Goal: Find specific page/section: Find specific page/section

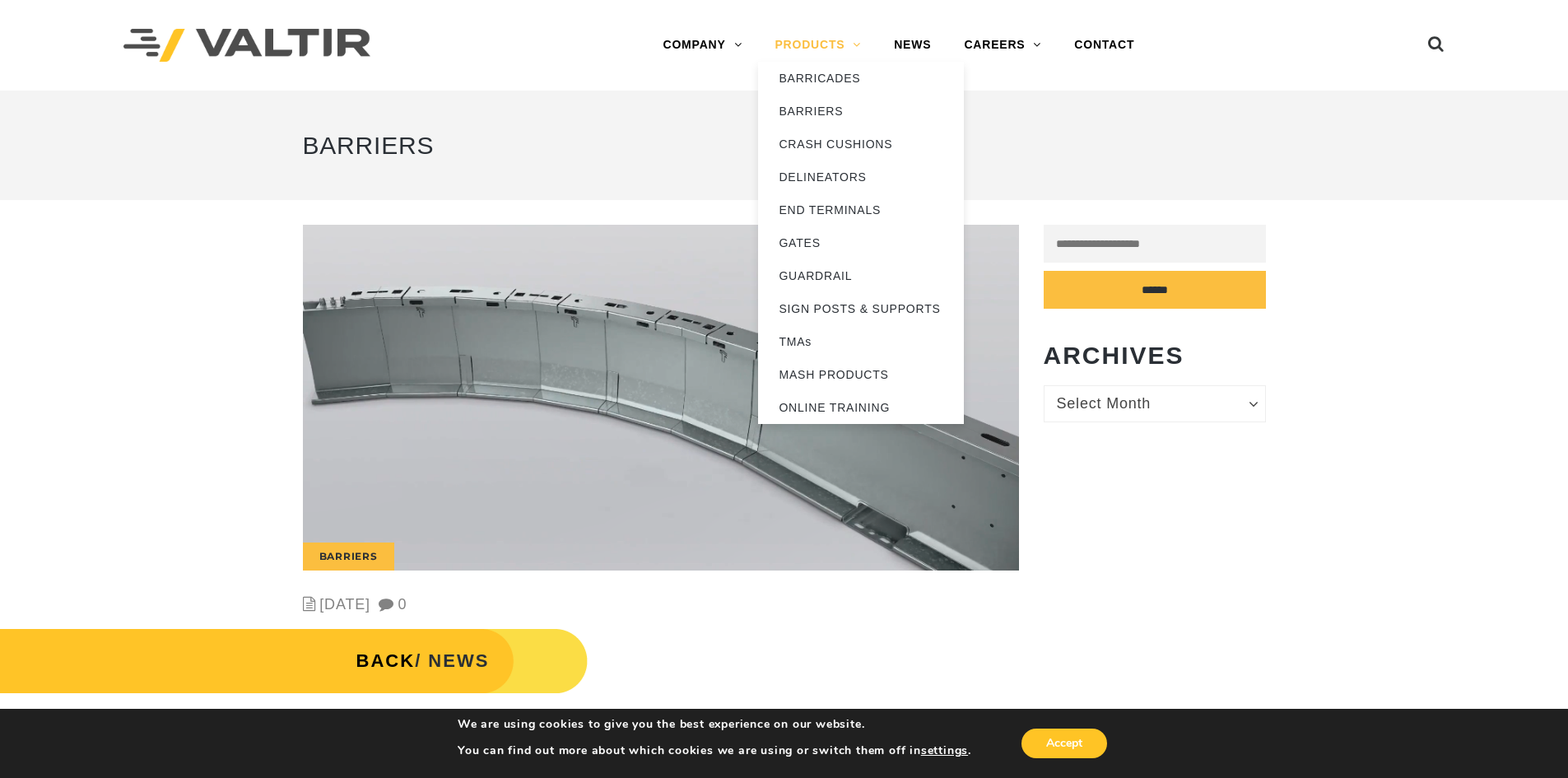
click at [859, 47] on link "PRODUCTS" at bounding box center [817, 44] width 119 height 32
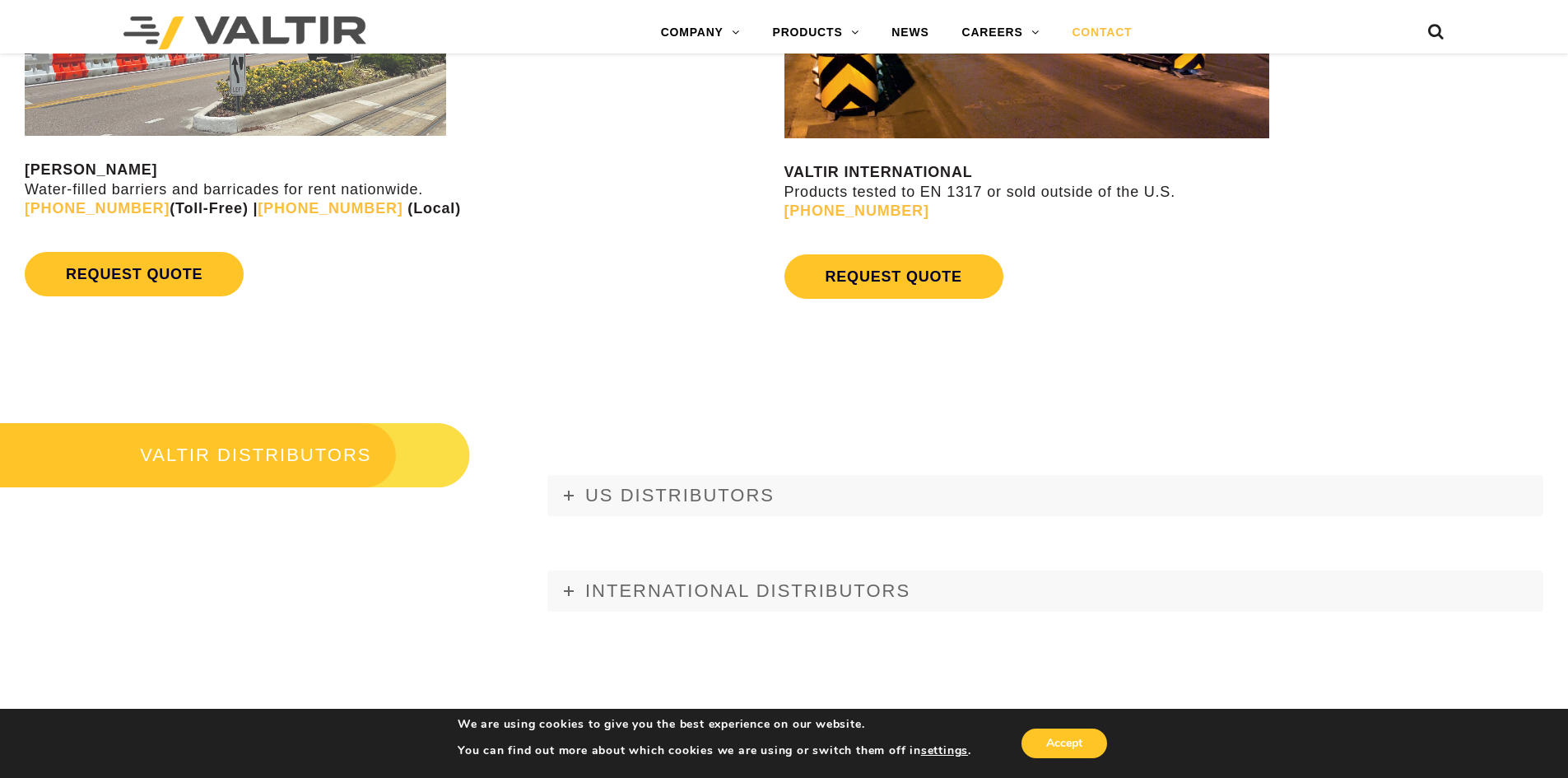
scroll to position [1811, 0]
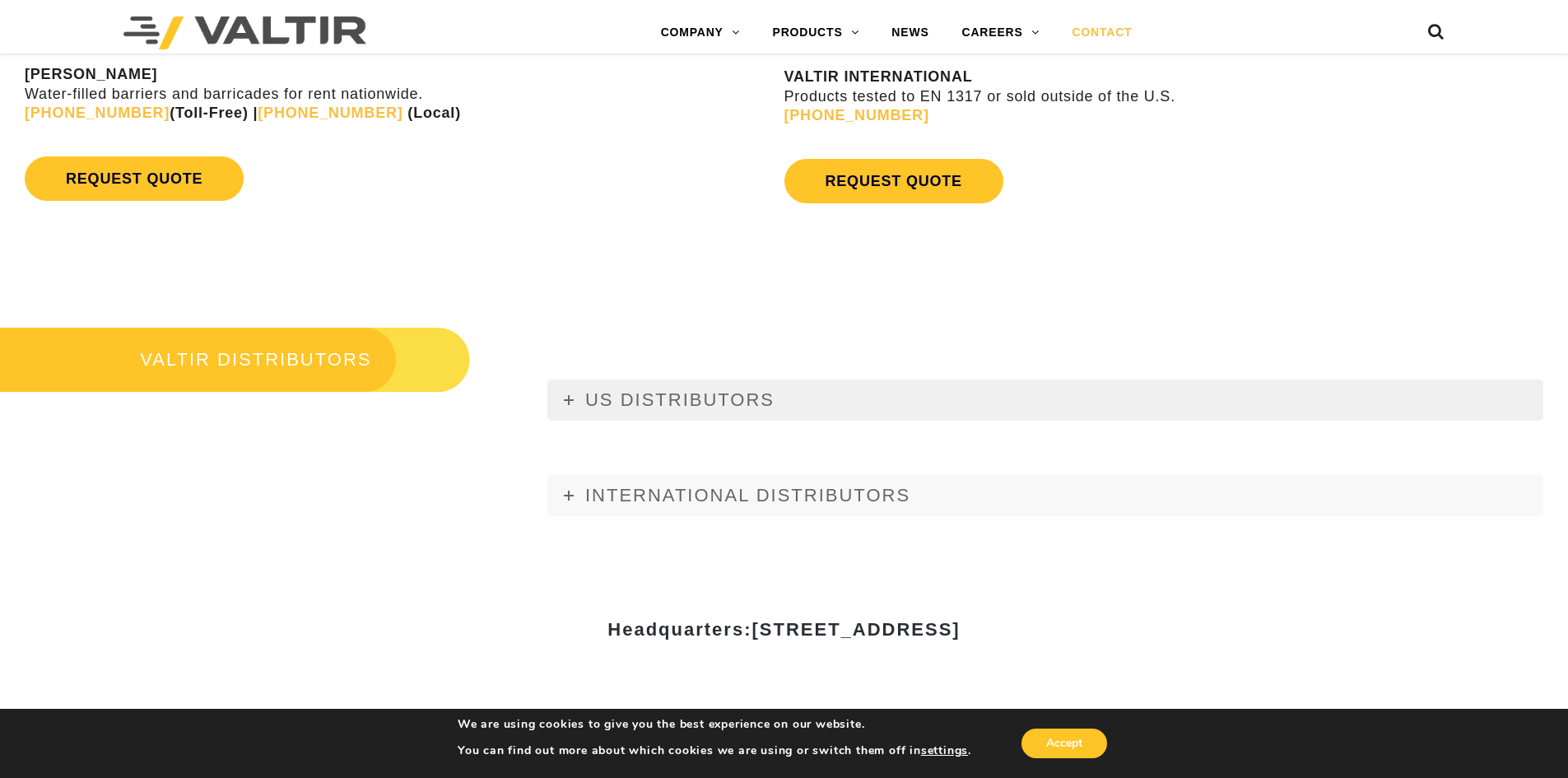
click at [619, 406] on span "US DISTRIBUTORS" at bounding box center [680, 399] width 189 height 21
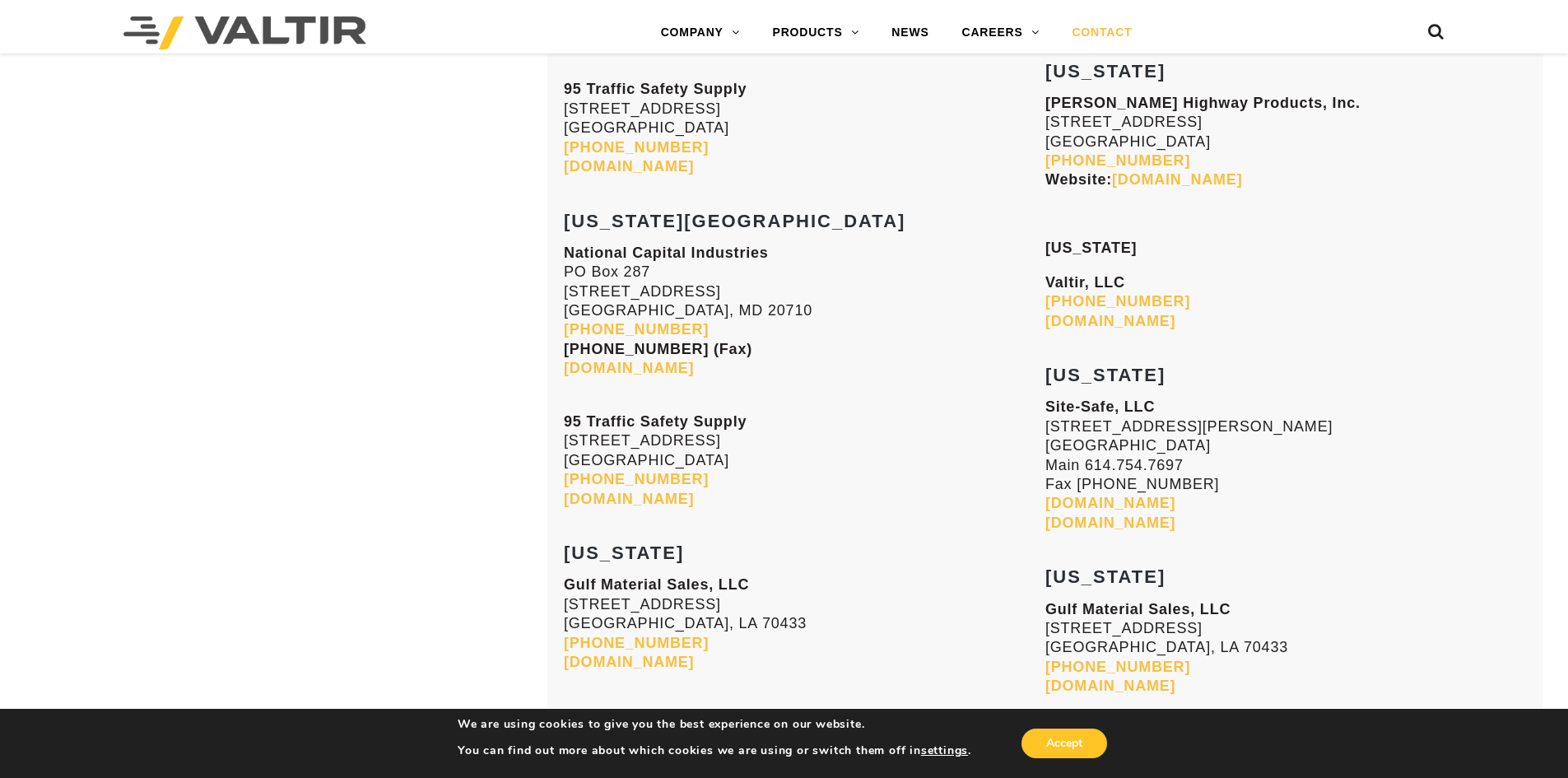
scroll to position [3787, 0]
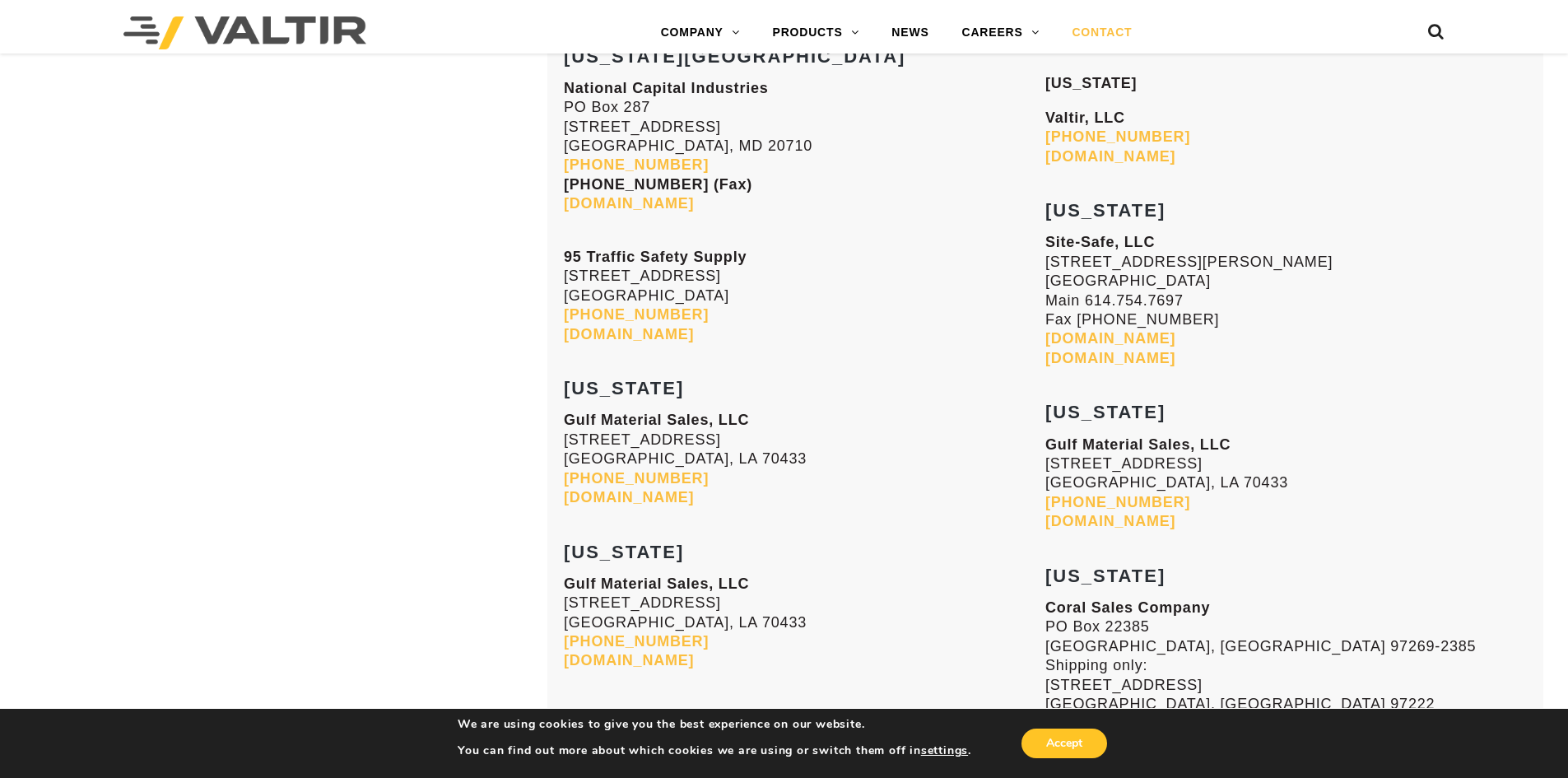
click at [805, 495] on p "Gulf Material Sales, LLC 70393 Bravo Street Covington, LA 70433 985-809-8116 gu…" at bounding box center [805, 459] width 482 height 96
drag, startPoint x: 774, startPoint y: 504, endPoint x: 557, endPoint y: 508, distance: 217.0
click at [733, 456] on p "Gulf Material Sales, LLC 70393 Bravo Street Covington, LA 70433 985-809-8116 gu…" at bounding box center [805, 459] width 482 height 96
click at [708, 417] on strong "Gulf Material Sales, LLC" at bounding box center [656, 419] width 185 height 17
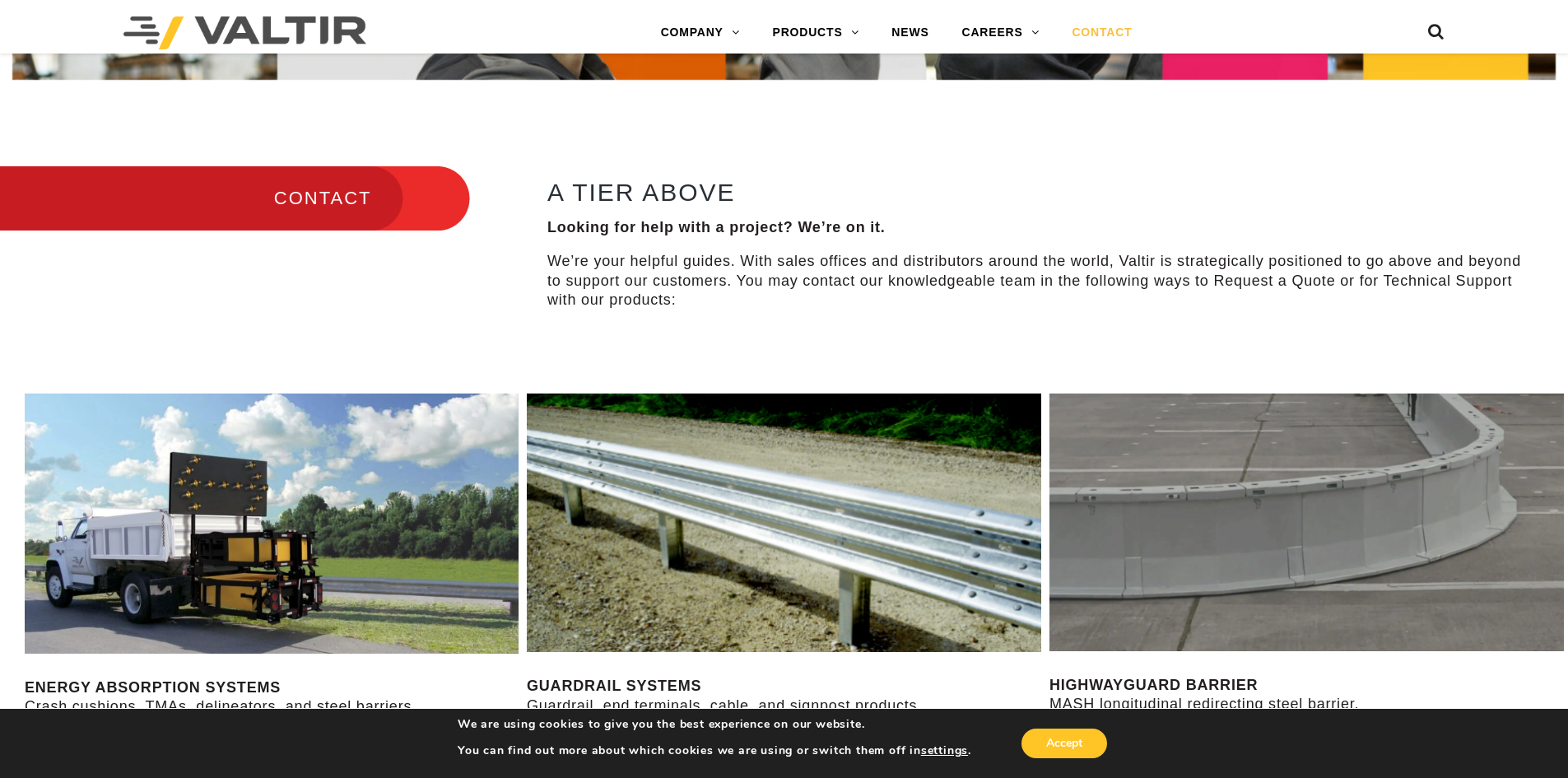
scroll to position [590, 0]
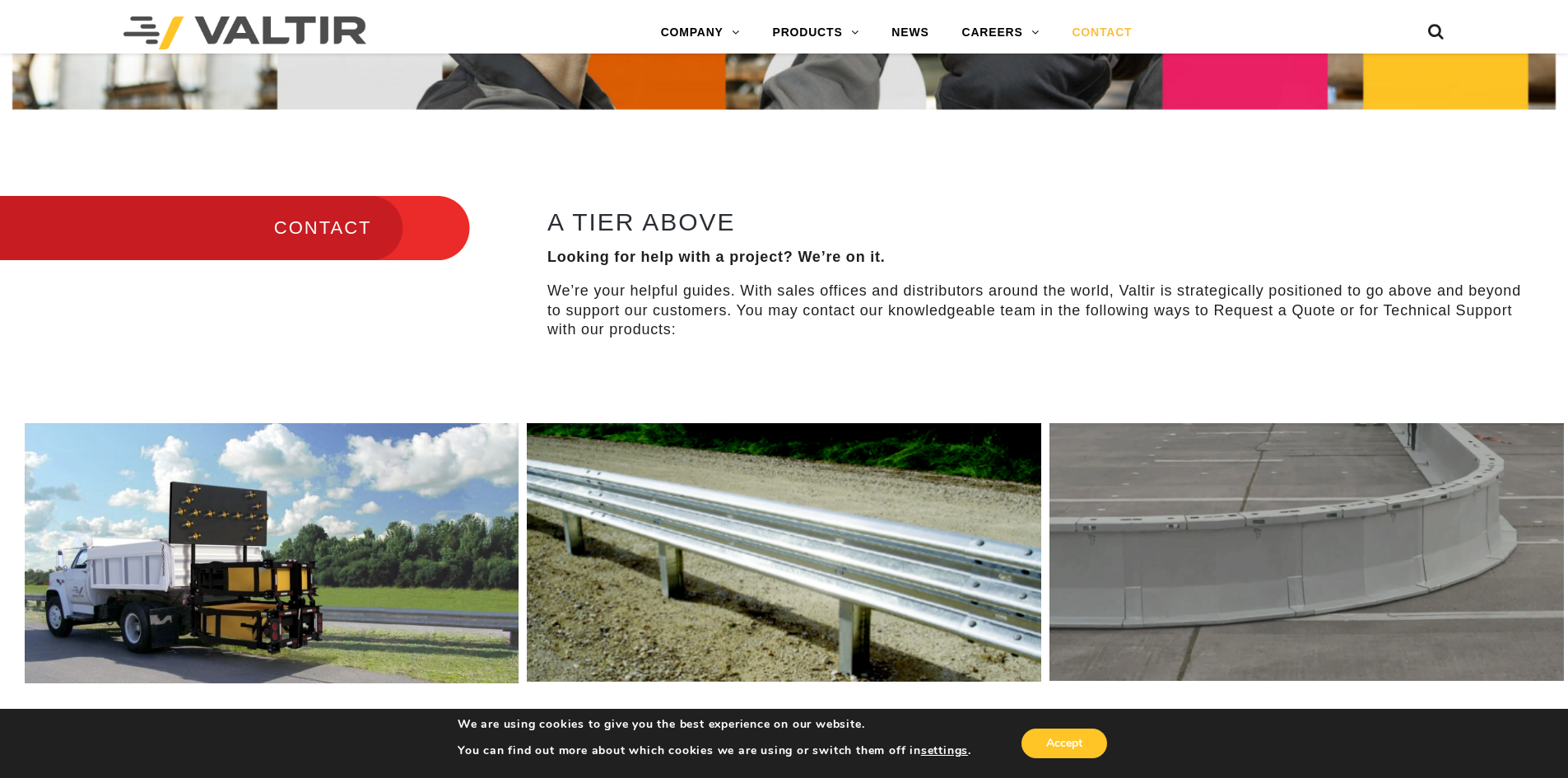
click at [324, 233] on h3 "CONTACT" at bounding box center [235, 228] width 470 height 69
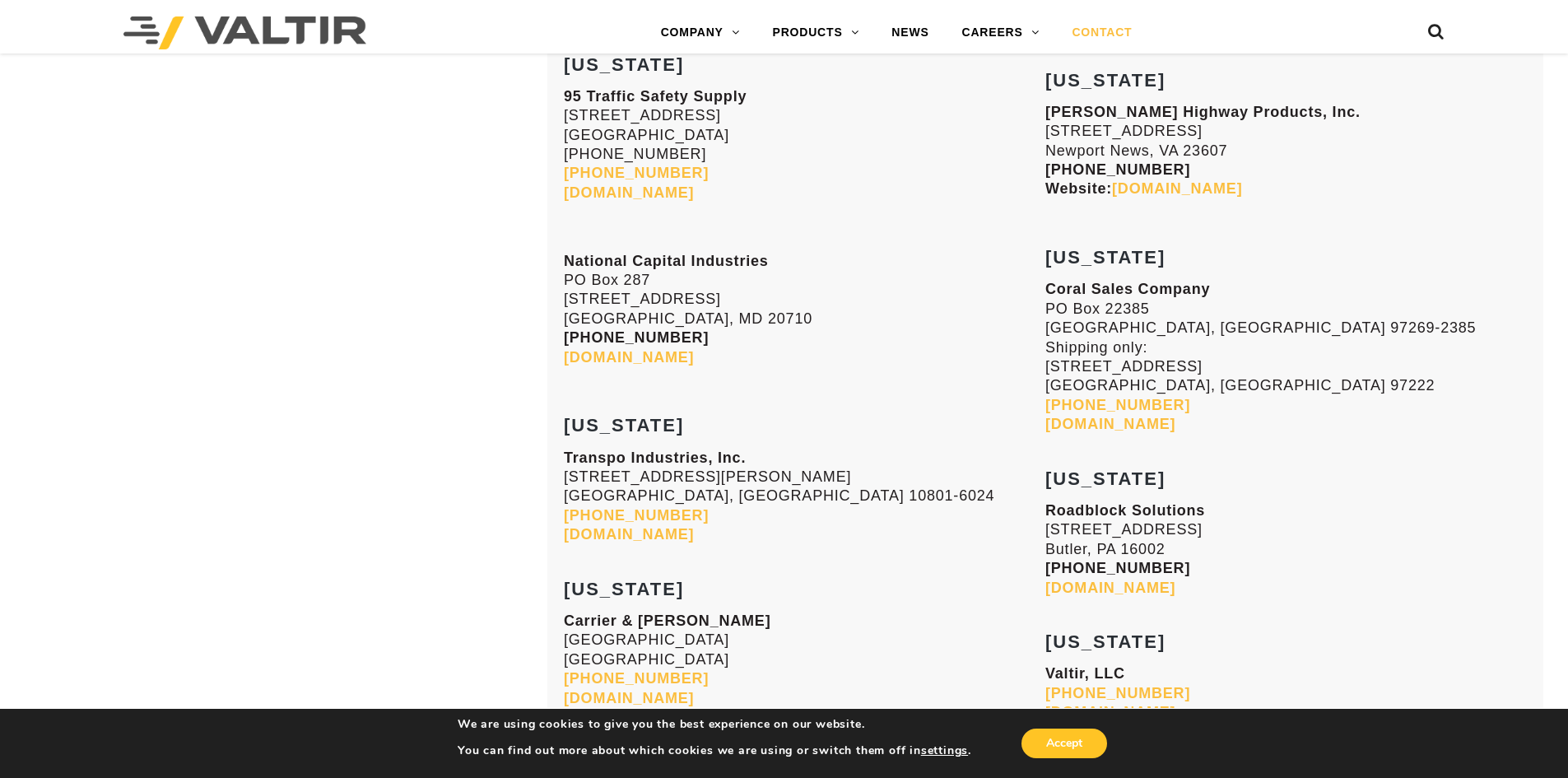
scroll to position [6255, 0]
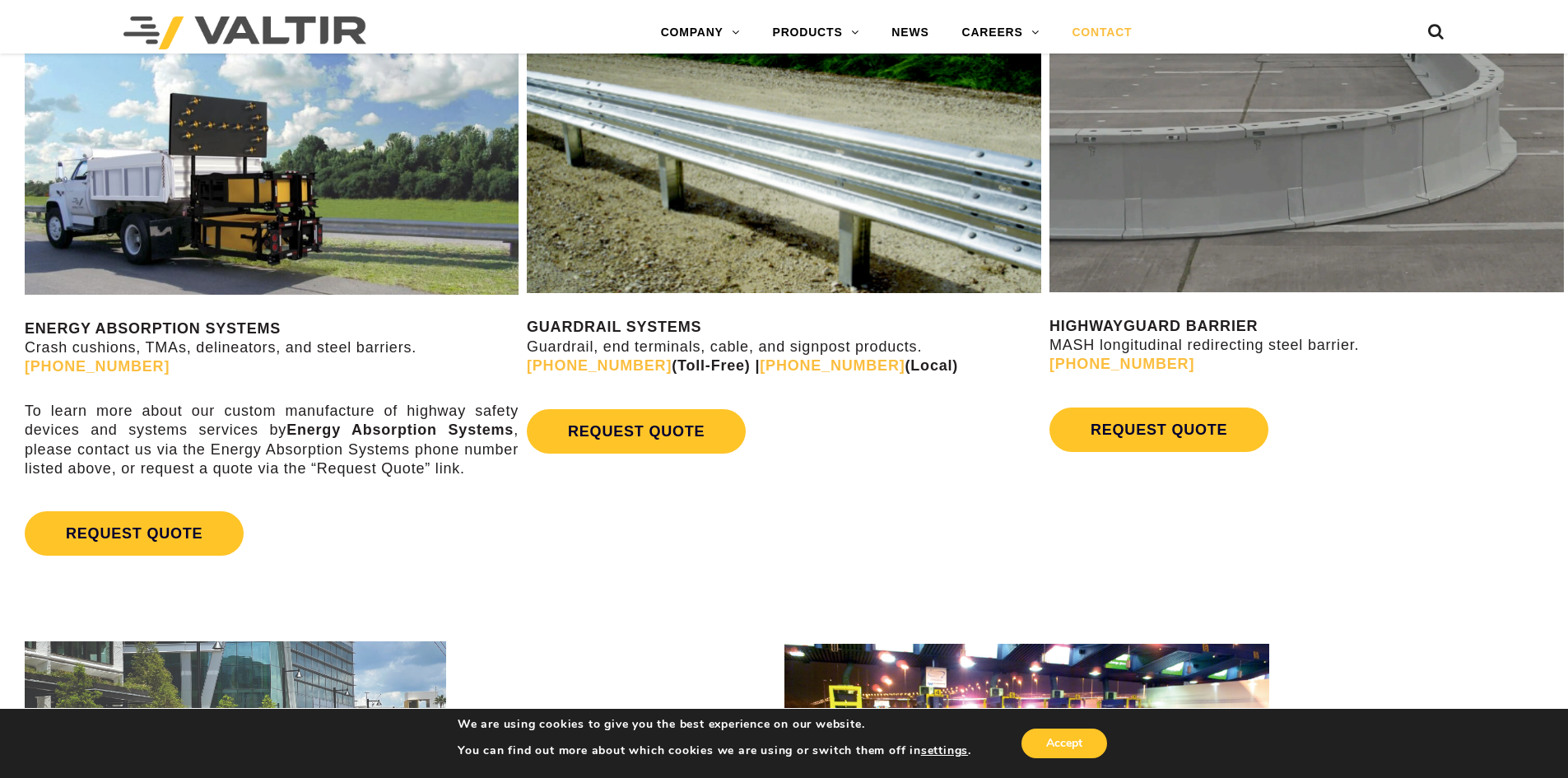
scroll to position [823, 0]
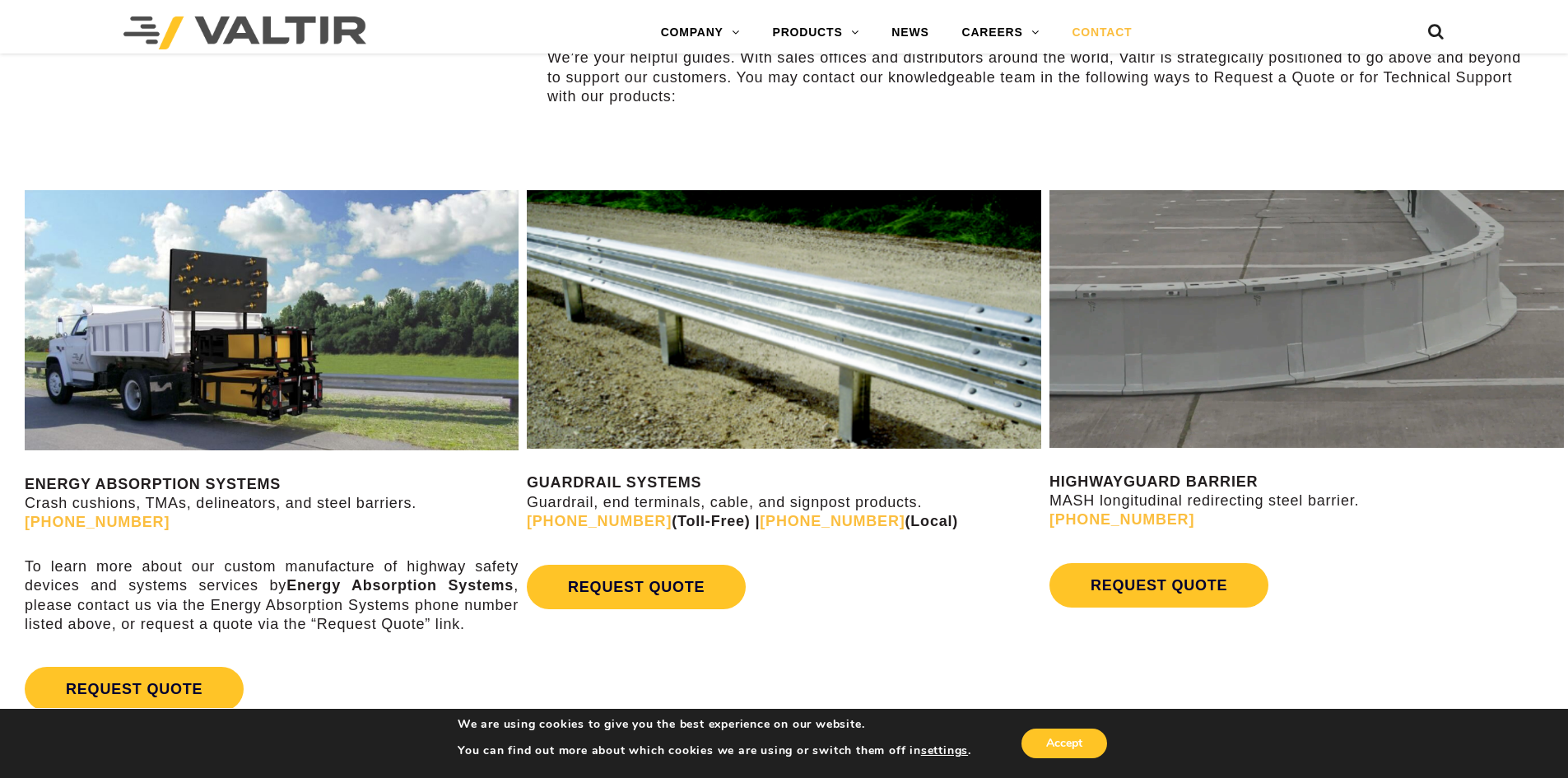
click at [1114, 25] on link "CONTACT" at bounding box center [1102, 32] width 93 height 32
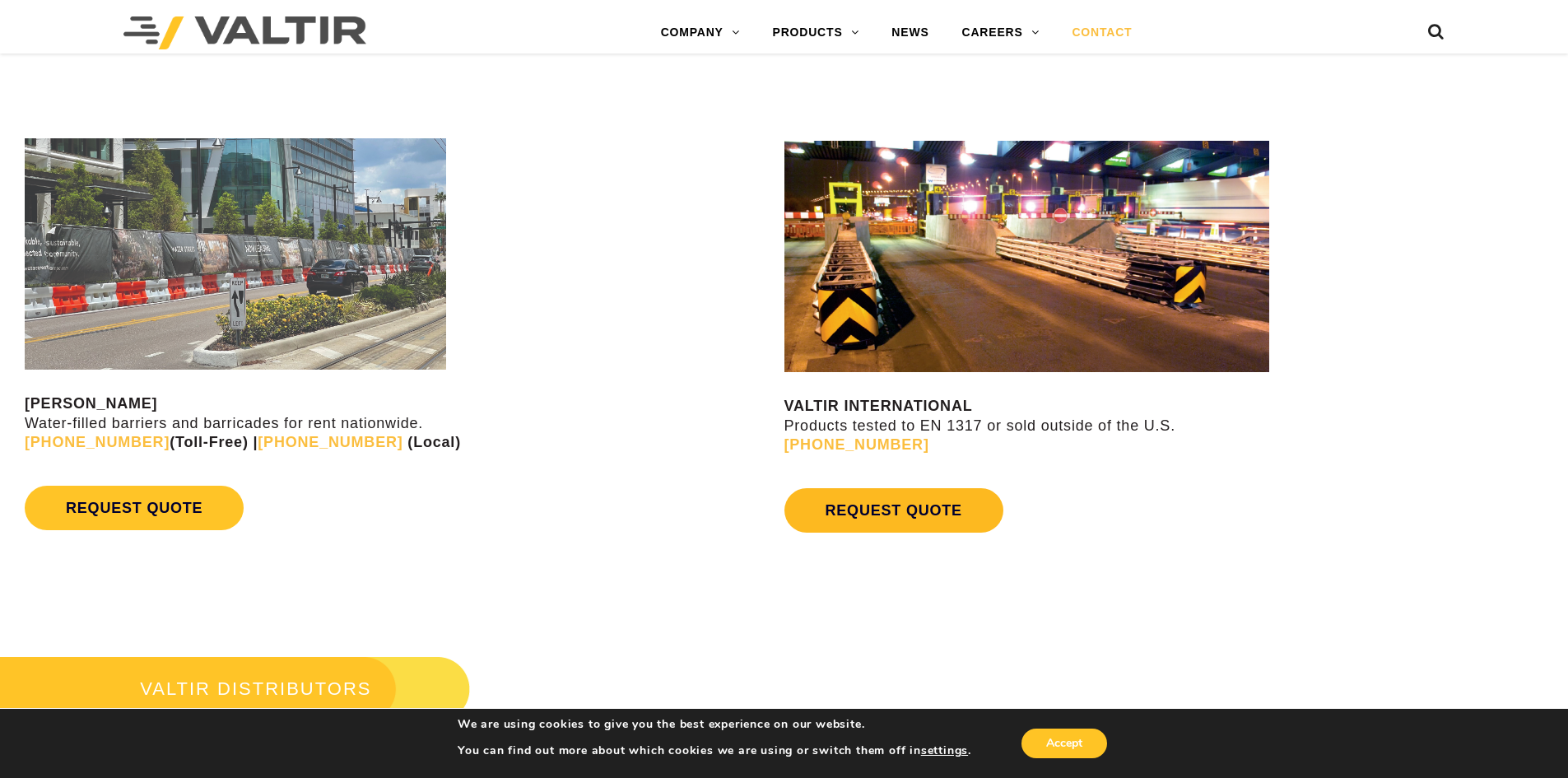
scroll to position [1893, 0]
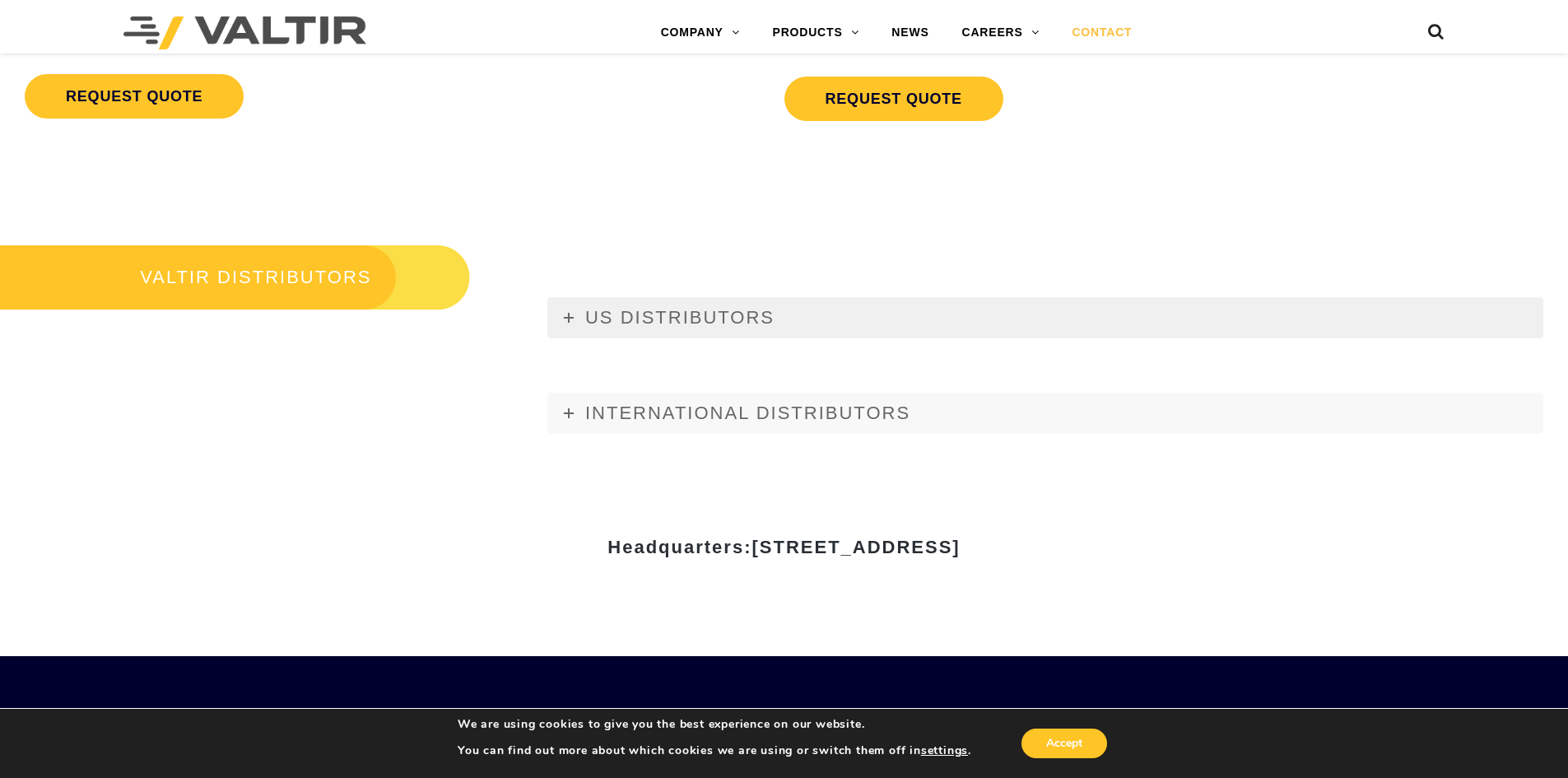
click at [582, 328] on link "US DISTRIBUTORS" at bounding box center [1046, 318] width 996 height 41
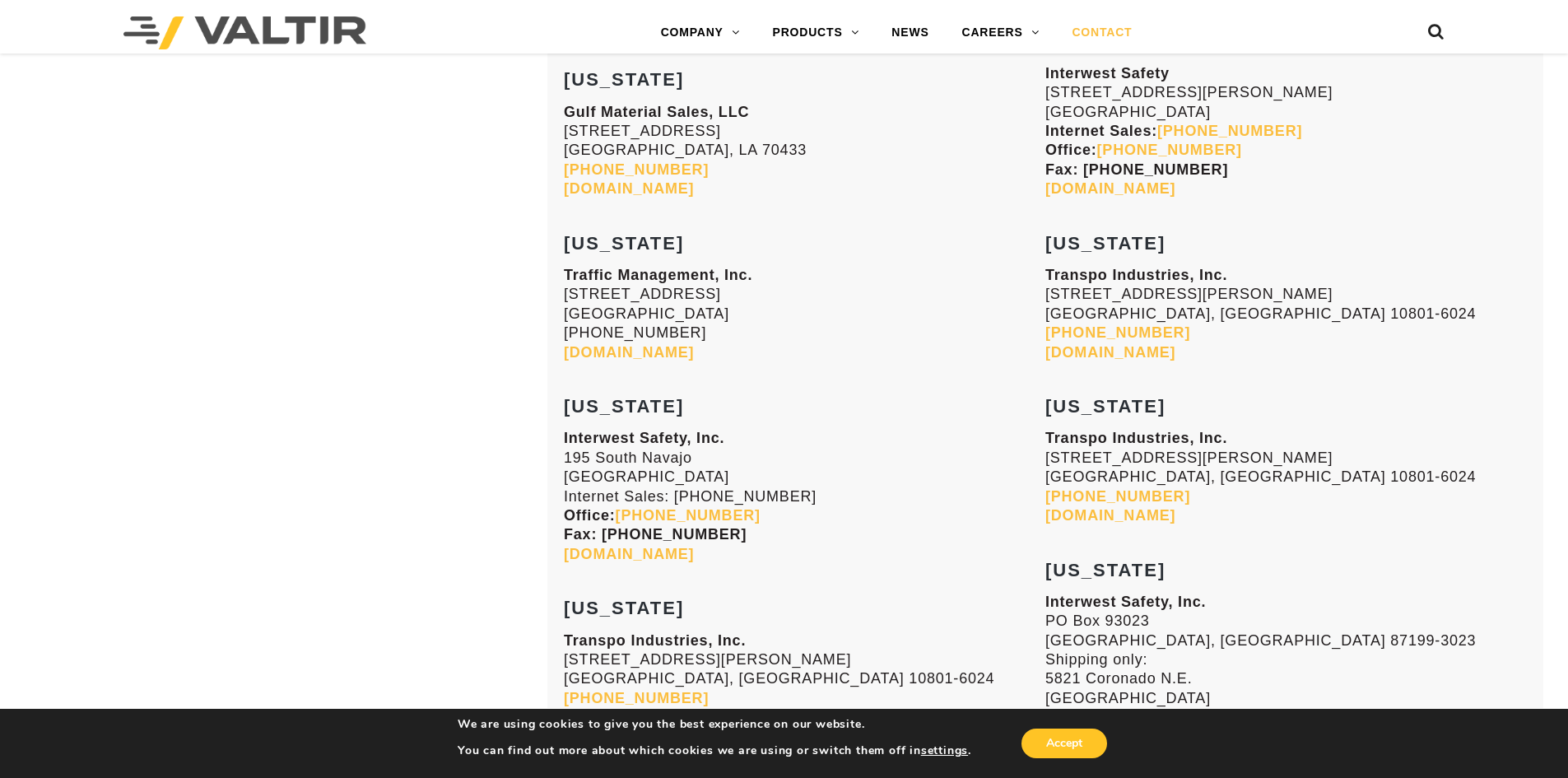
scroll to position [2798, 0]
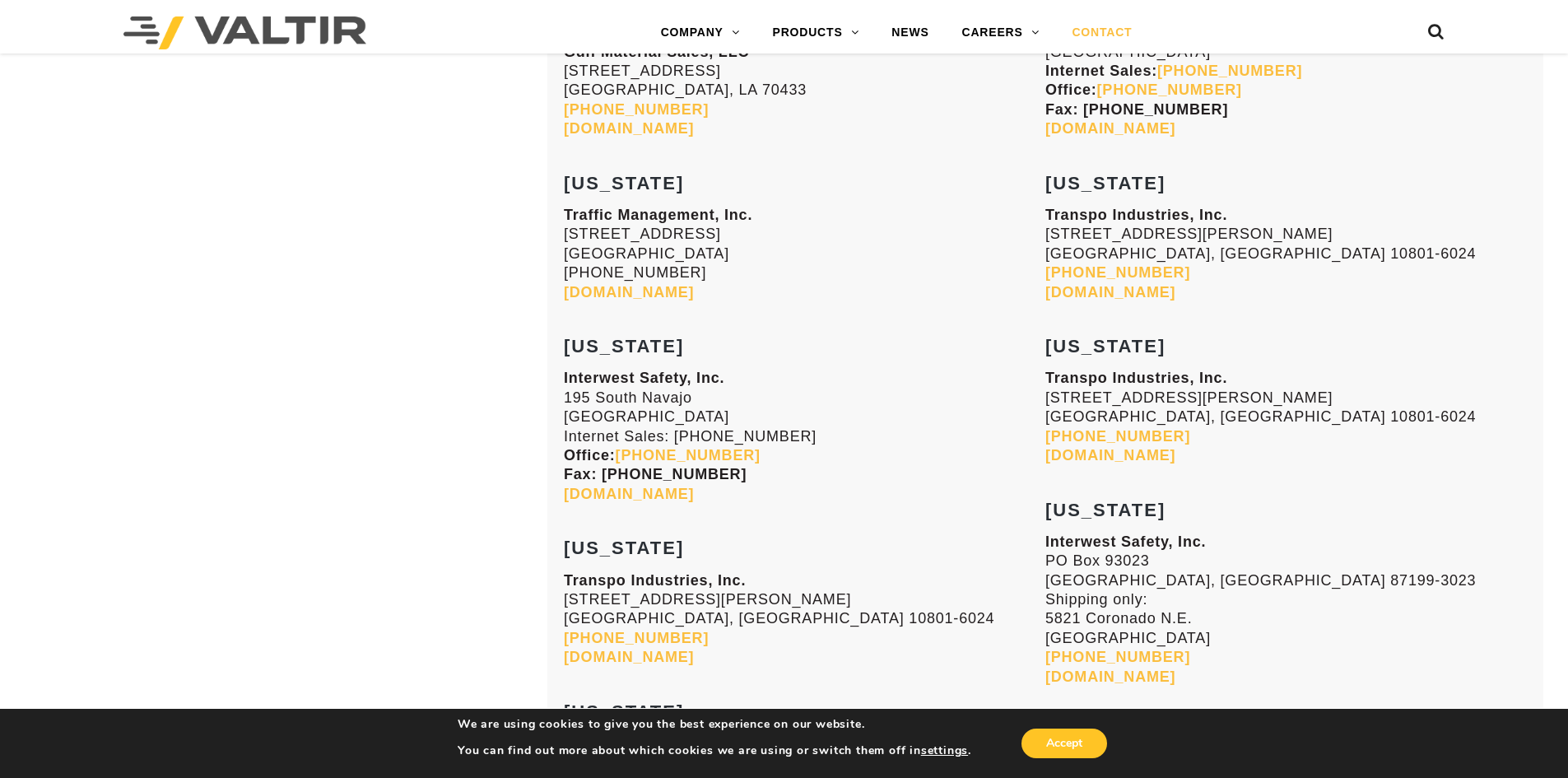
drag, startPoint x: 148, startPoint y: 316, endPoint x: 162, endPoint y: 298, distance: 22.8
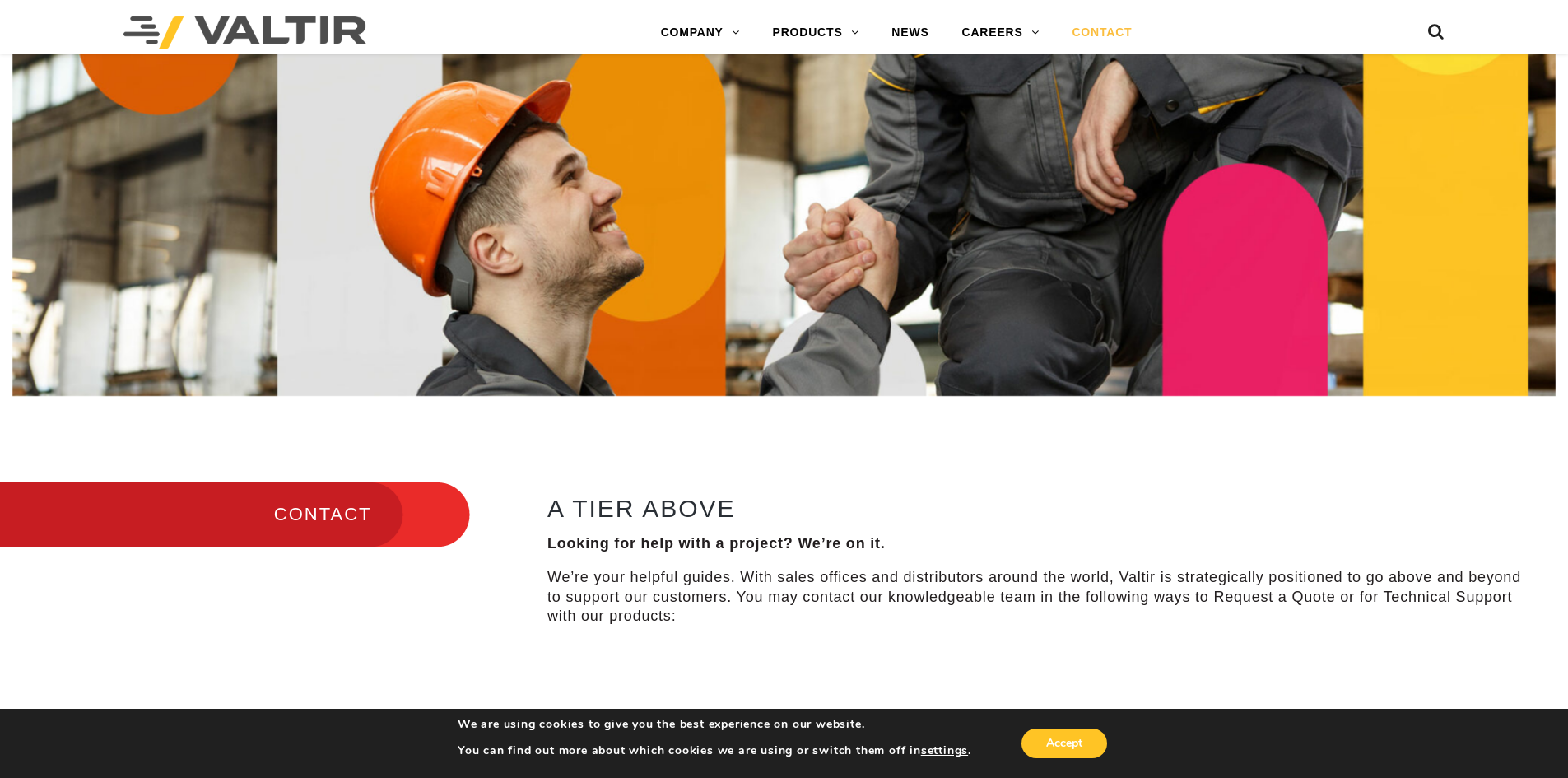
scroll to position [0, 0]
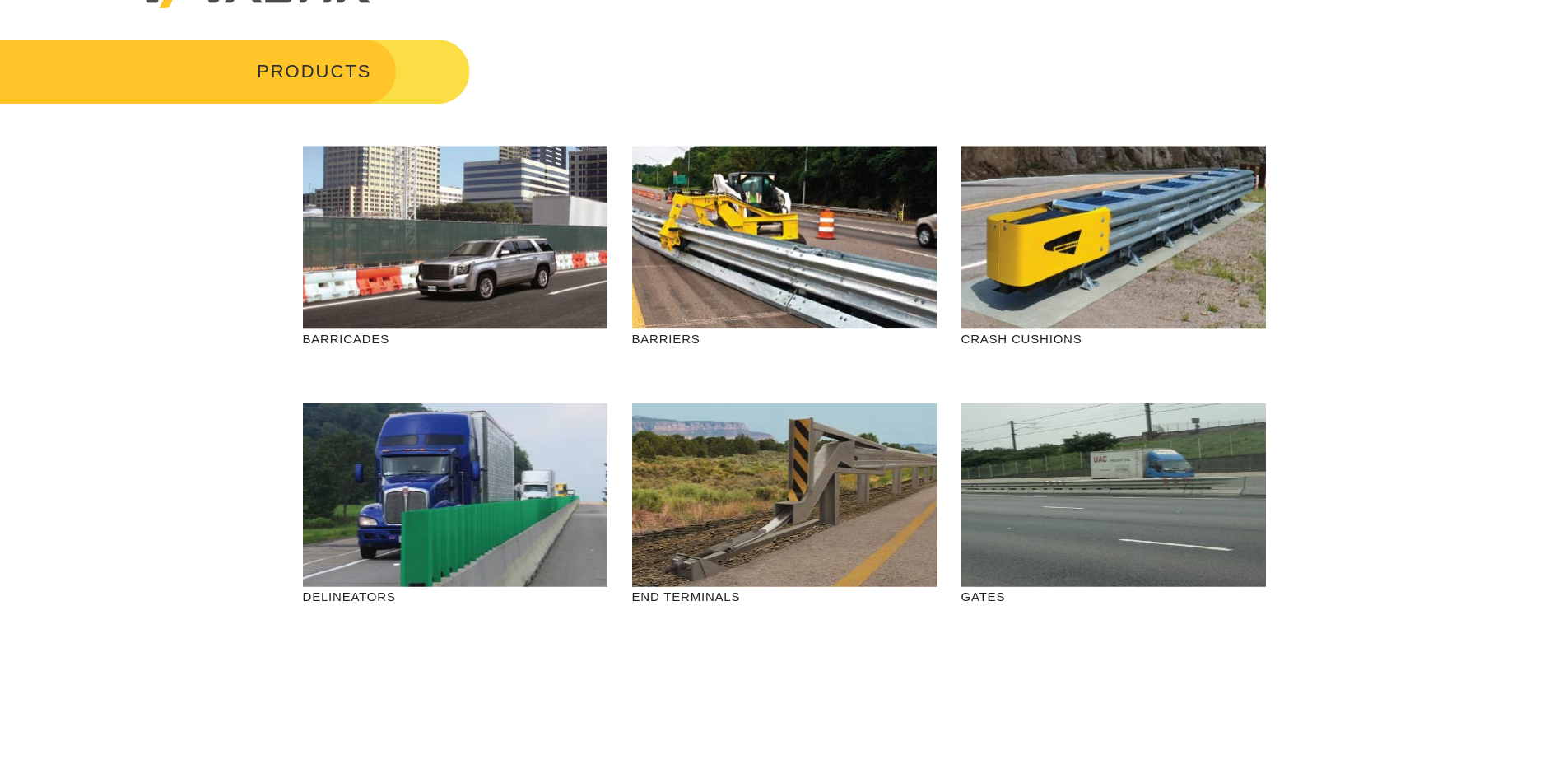
scroll to position [83, 0]
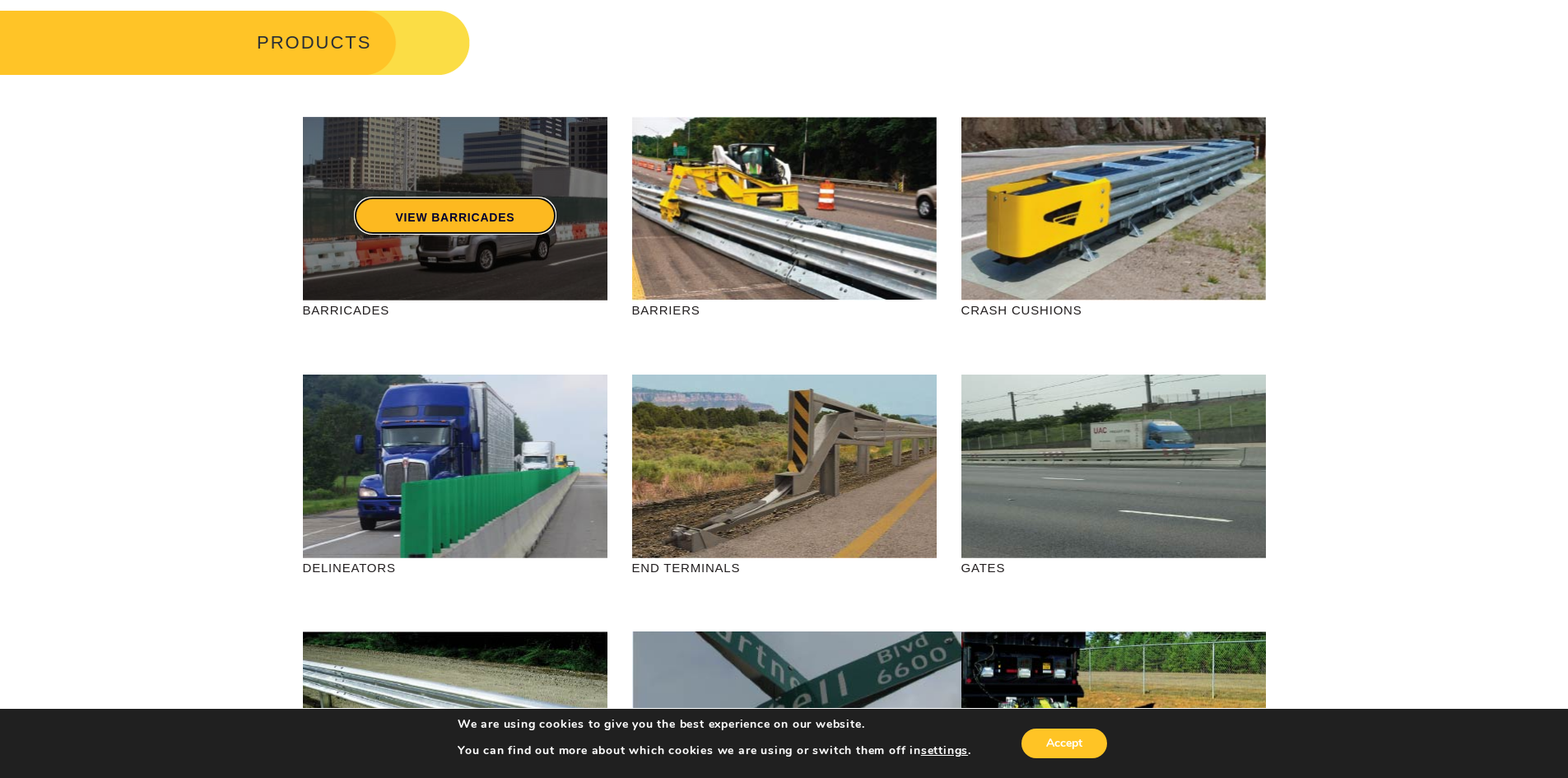
click at [445, 229] on link "VIEW BARRICADES" at bounding box center [454, 215] width 202 height 37
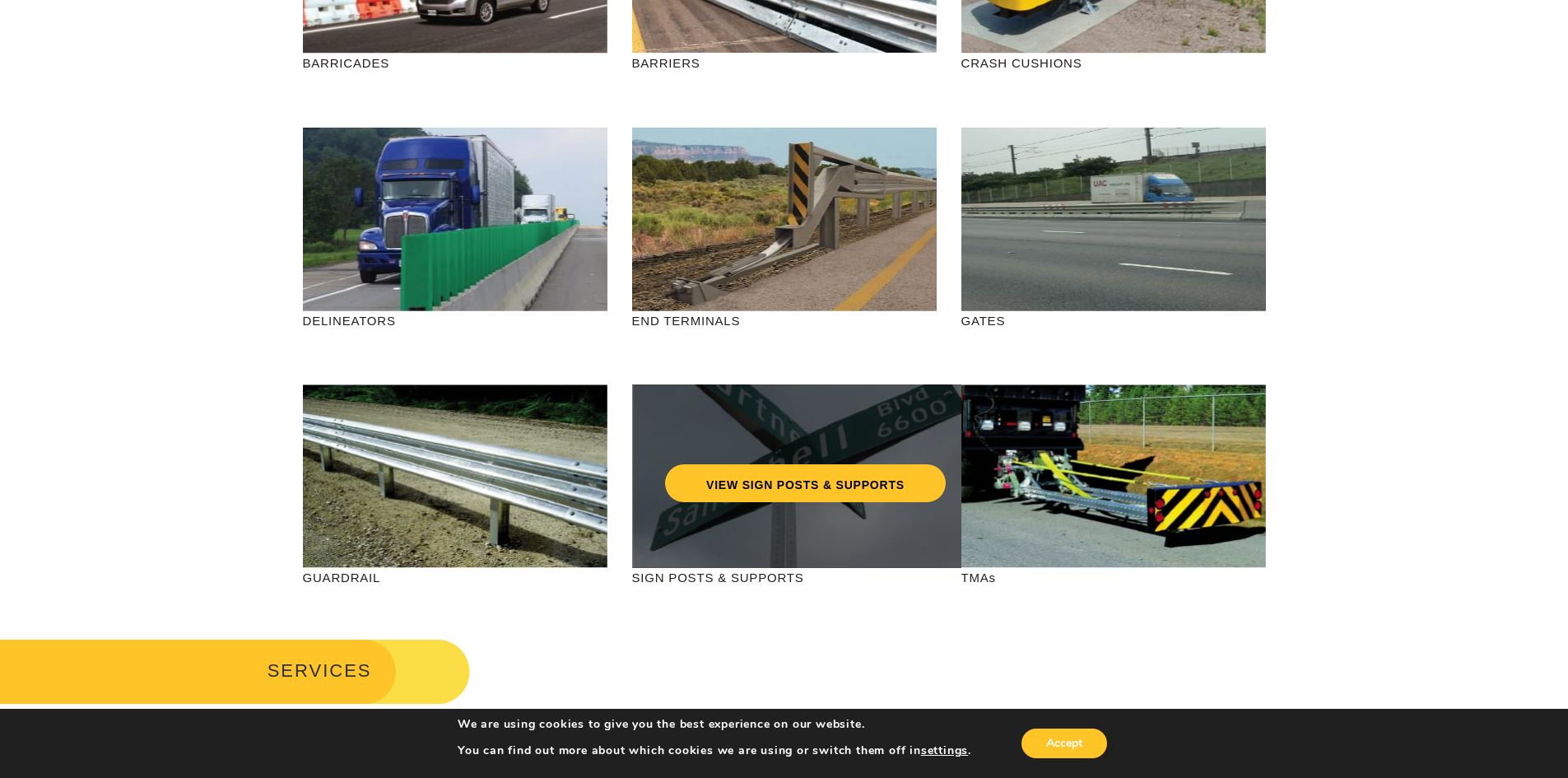
scroll to position [164, 0]
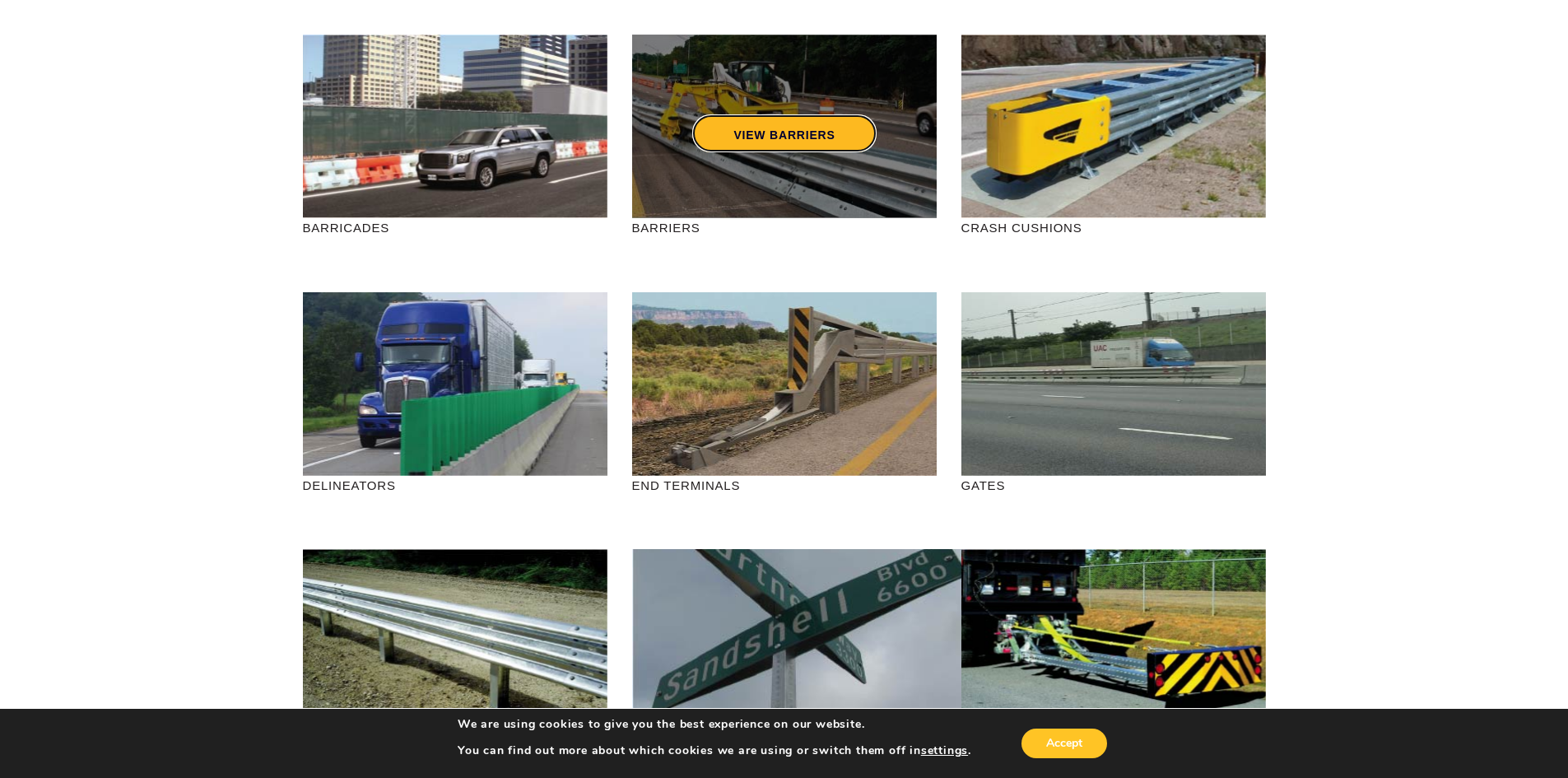
click at [799, 121] on link "VIEW BARRIERS" at bounding box center [784, 133] width 184 height 37
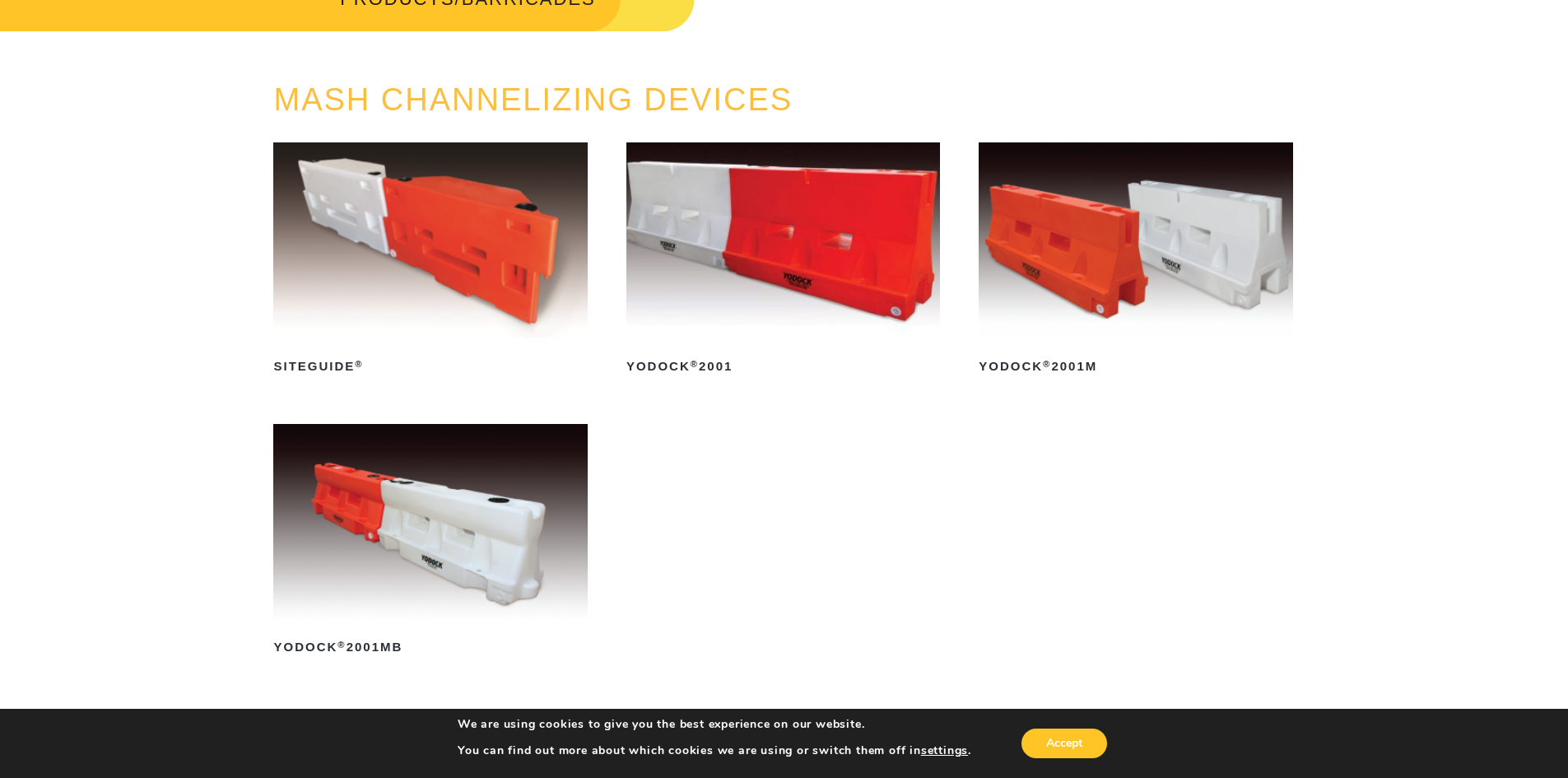
scroll to position [164, 0]
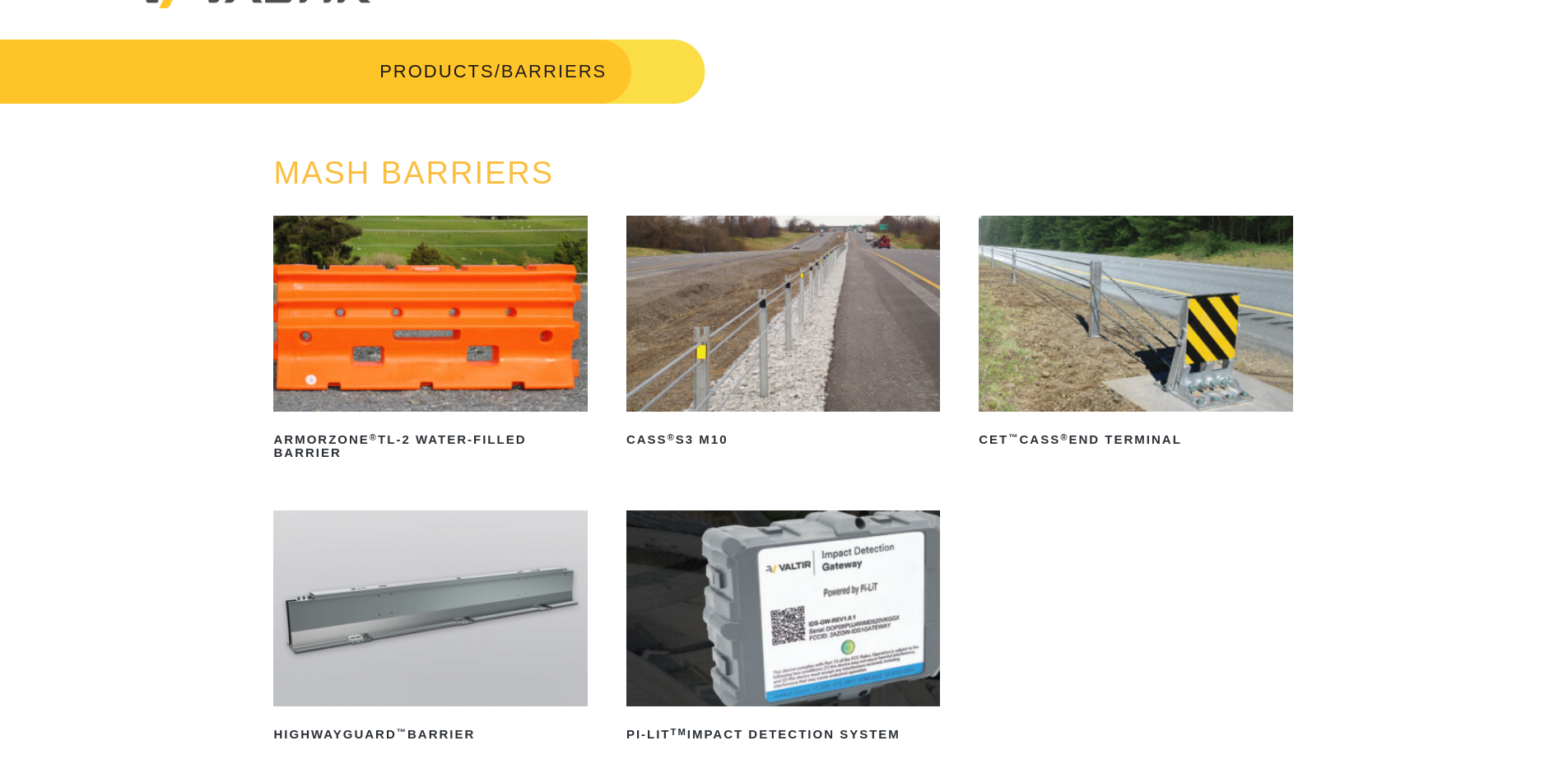
scroll to position [83, 0]
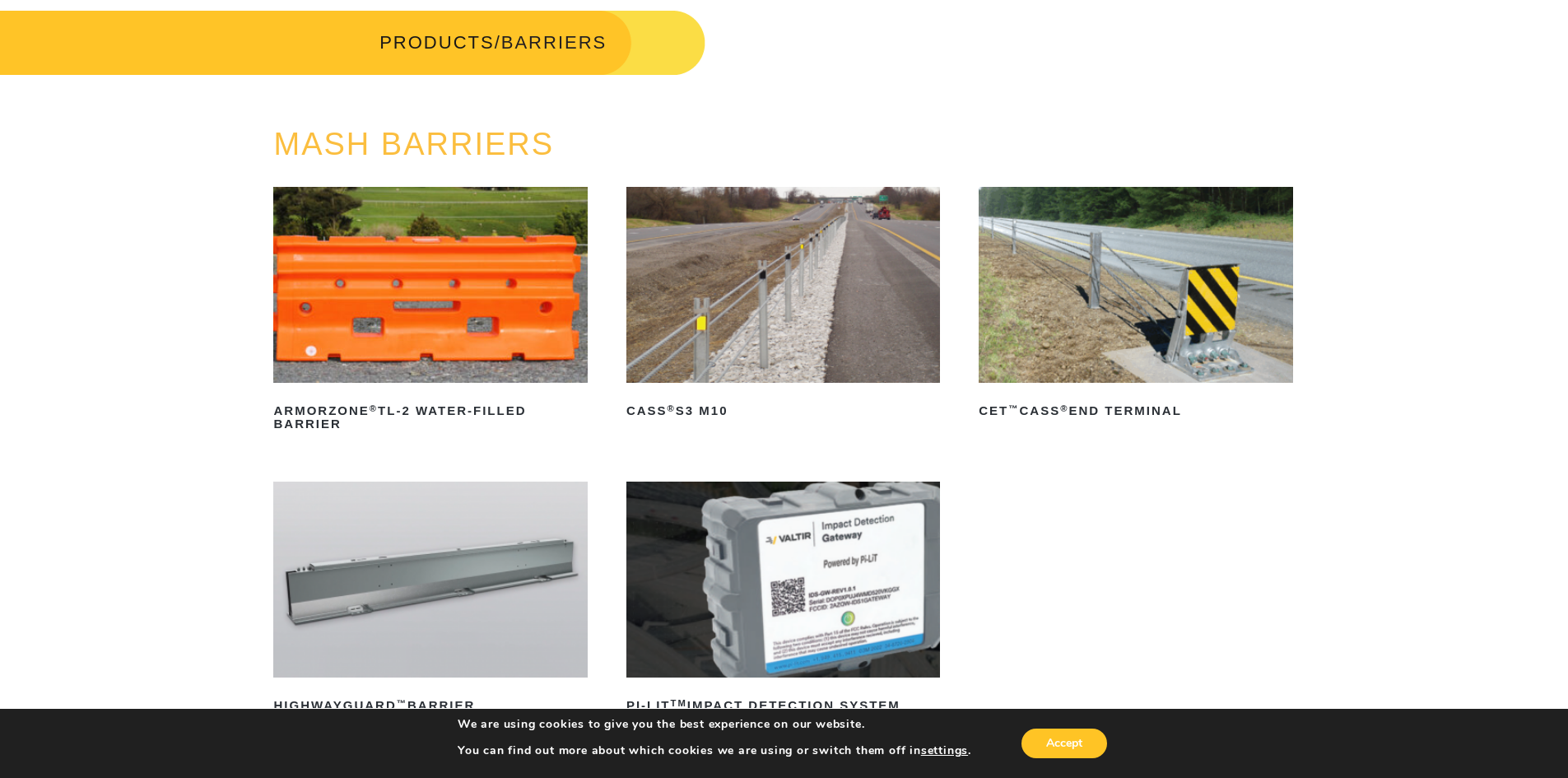
click at [197, 305] on div "MASH BARRIERS ArmorZone ® TL-2 Water-Filled Barrier Read more CASS ® S3 M10 Rea…" at bounding box center [784, 485] width 1568 height 714
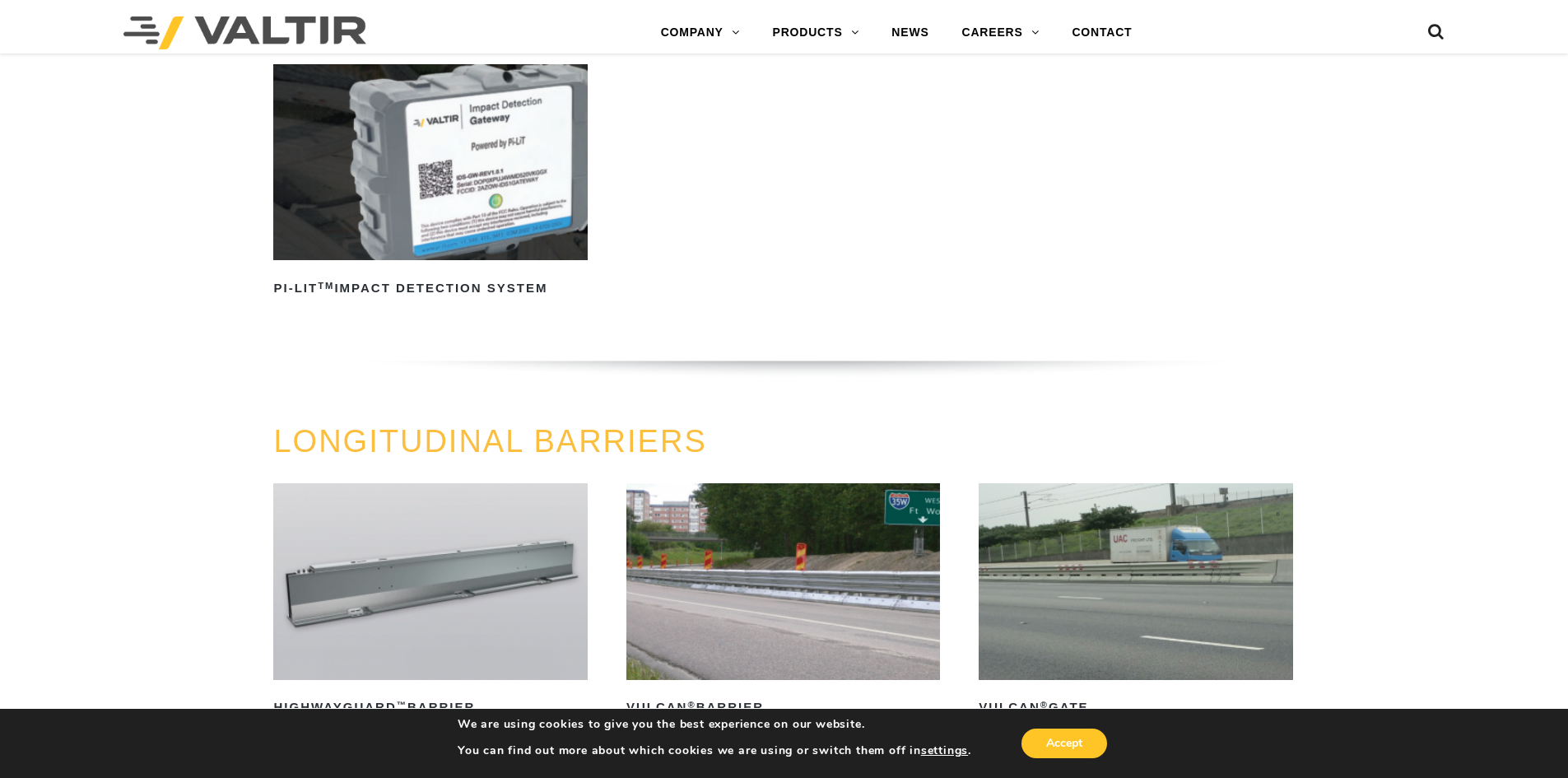
scroll to position [1893, 0]
